Goal: Information Seeking & Learning: Learn about a topic

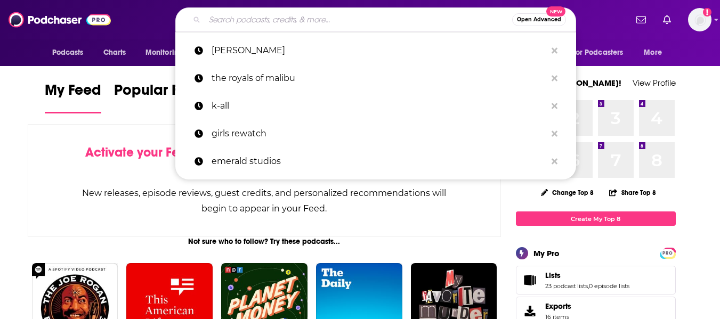
click at [392, 21] on input "Search podcasts, credits, & more..." at bounding box center [358, 19] width 307 height 17
paste input "[EMAIL_ADDRESS][DOMAIN_NAME]"
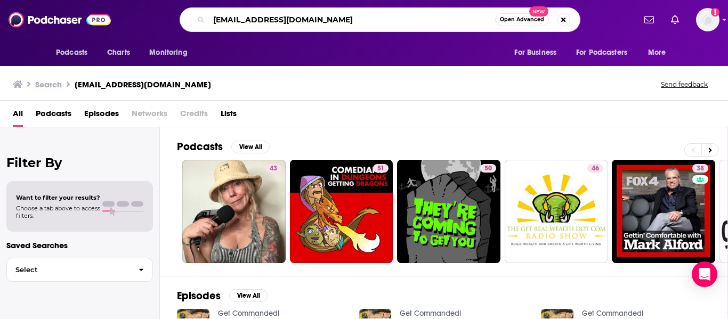
click at [319, 23] on input "[EMAIL_ADDRESS][DOMAIN_NAME]" at bounding box center [352, 19] width 286 height 17
type input "hackedpodcast"
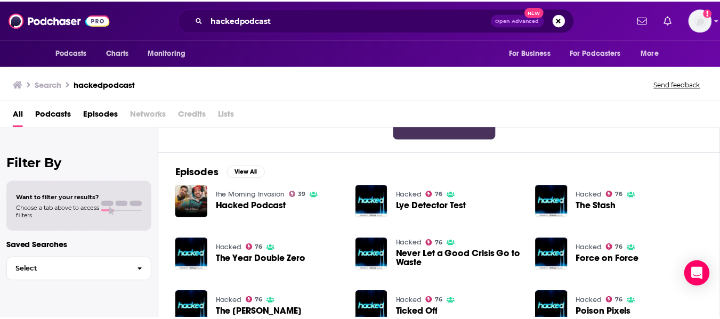
scroll to position [120, 0]
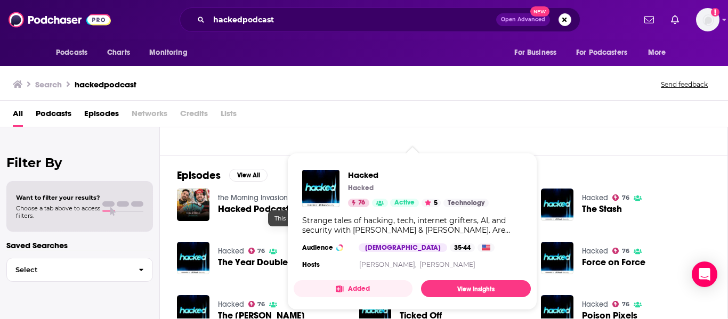
click at [413, 199] on span "Active" at bounding box center [404, 203] width 20 height 11
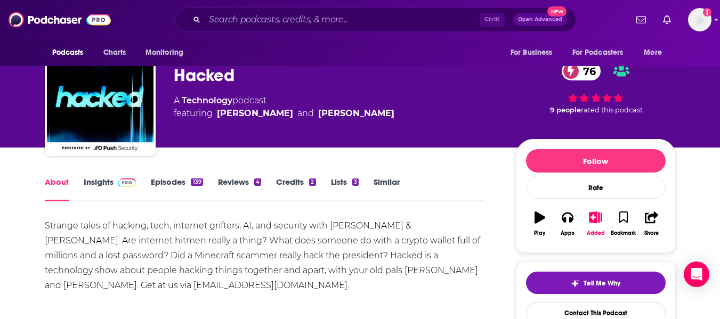
scroll to position [24, 0]
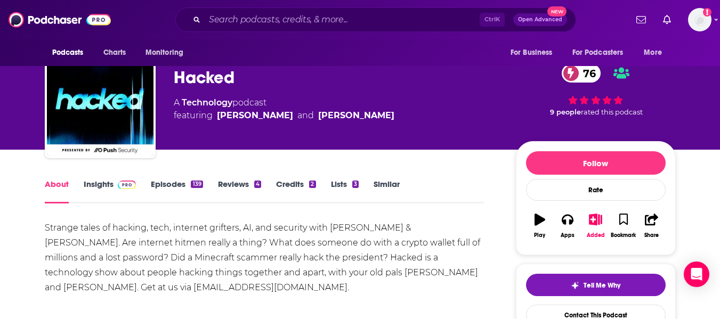
click at [102, 182] on link "Insights" at bounding box center [110, 191] width 53 height 25
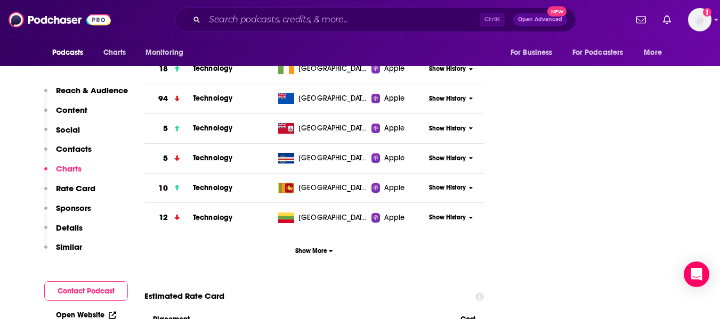
scroll to position [1386, 0]
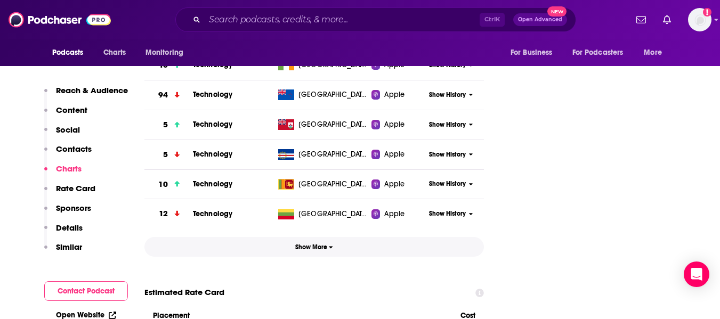
click at [312, 244] on span "Show More" at bounding box center [314, 247] width 38 height 7
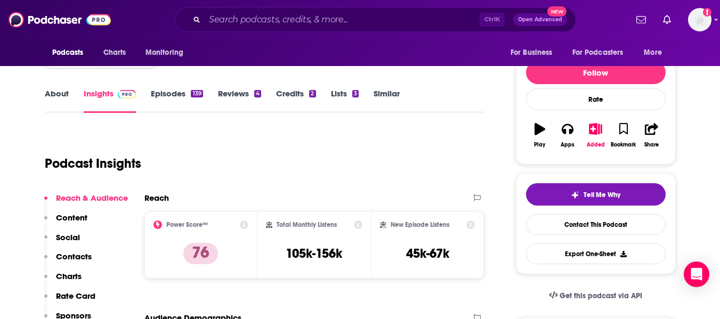
scroll to position [0, 0]
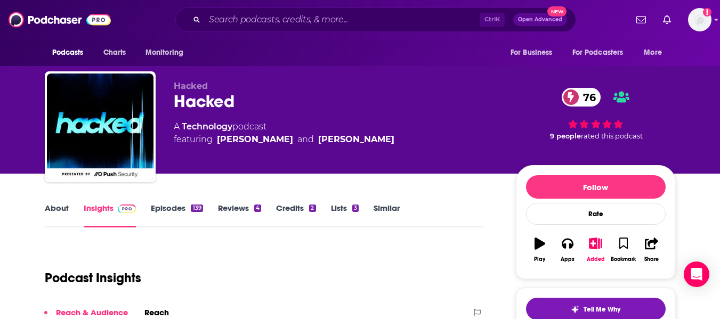
click at [59, 207] on link "About" at bounding box center [57, 215] width 24 height 25
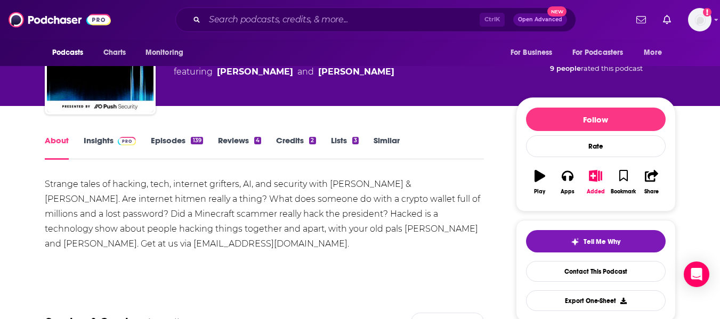
scroll to position [68, 0]
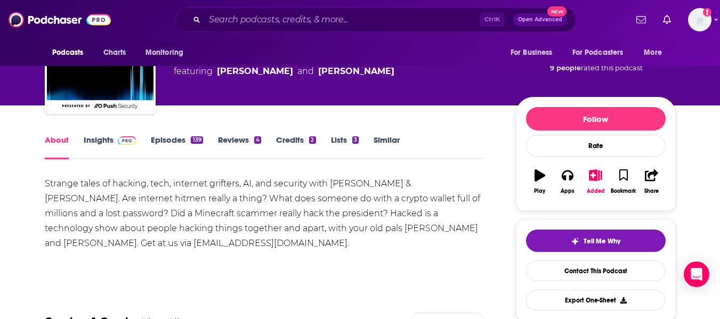
click at [183, 218] on div "Strange tales of hacking, tech, internet grifters, AI, and security with [PERSO…" at bounding box center [265, 213] width 440 height 75
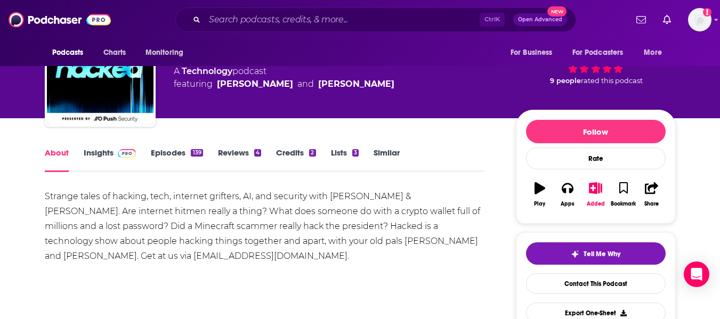
scroll to position [63, 0]
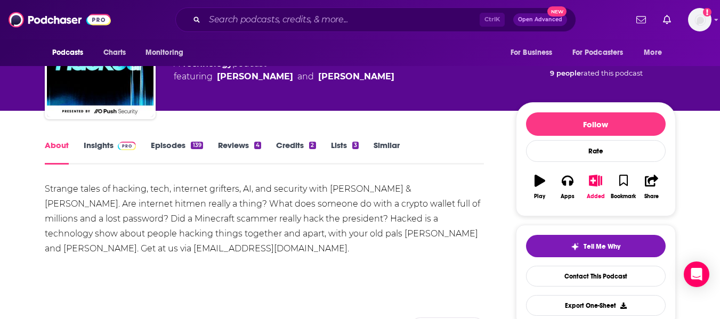
click at [85, 144] on link "Insights" at bounding box center [110, 152] width 53 height 25
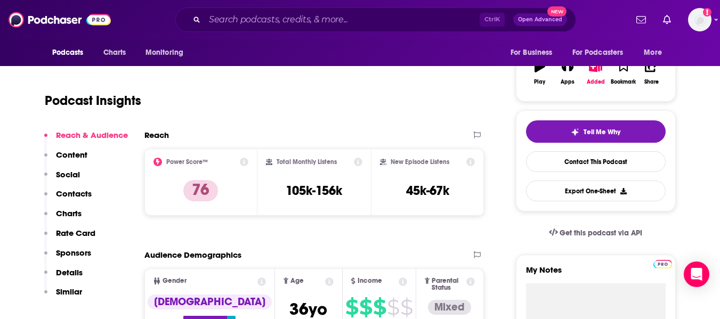
scroll to position [178, 0]
